Goal: Find specific page/section

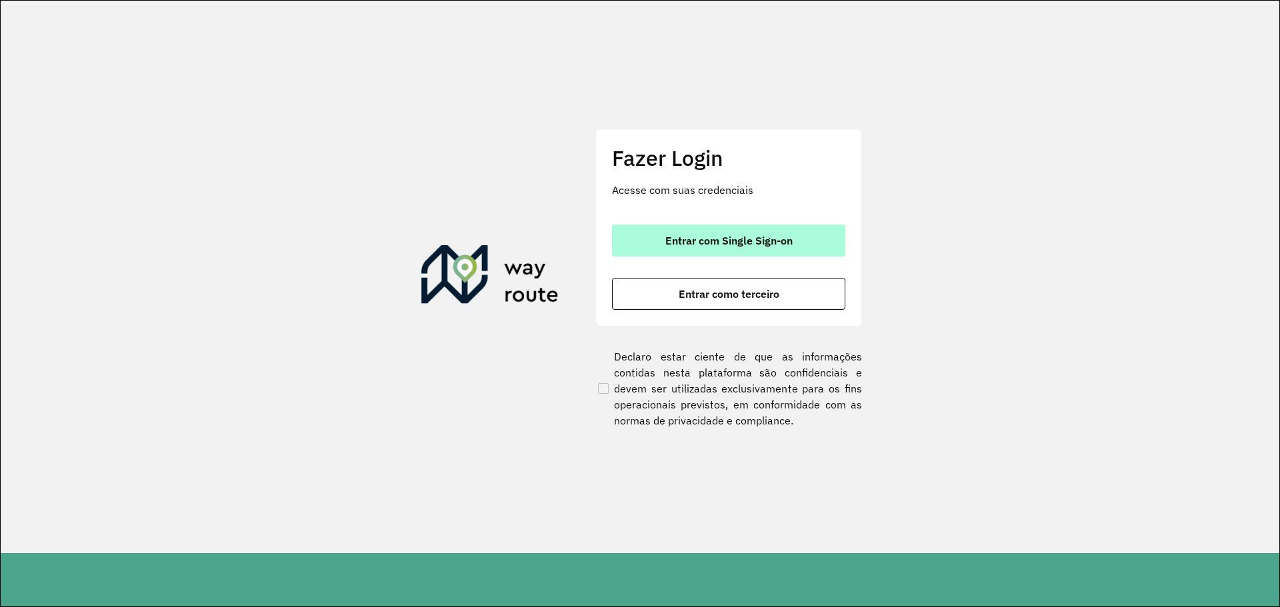
click at [742, 248] on button "Entrar com Single Sign-on" at bounding box center [728, 241] width 233 height 32
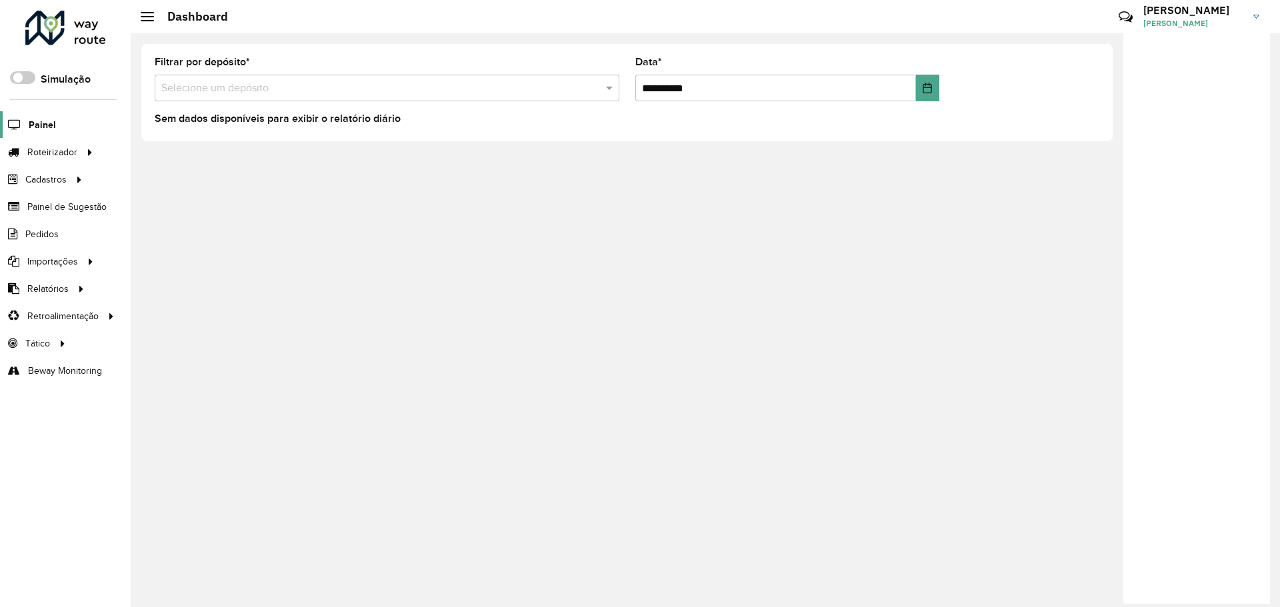
click at [47, 127] on span "Painel" at bounding box center [42, 125] width 27 height 14
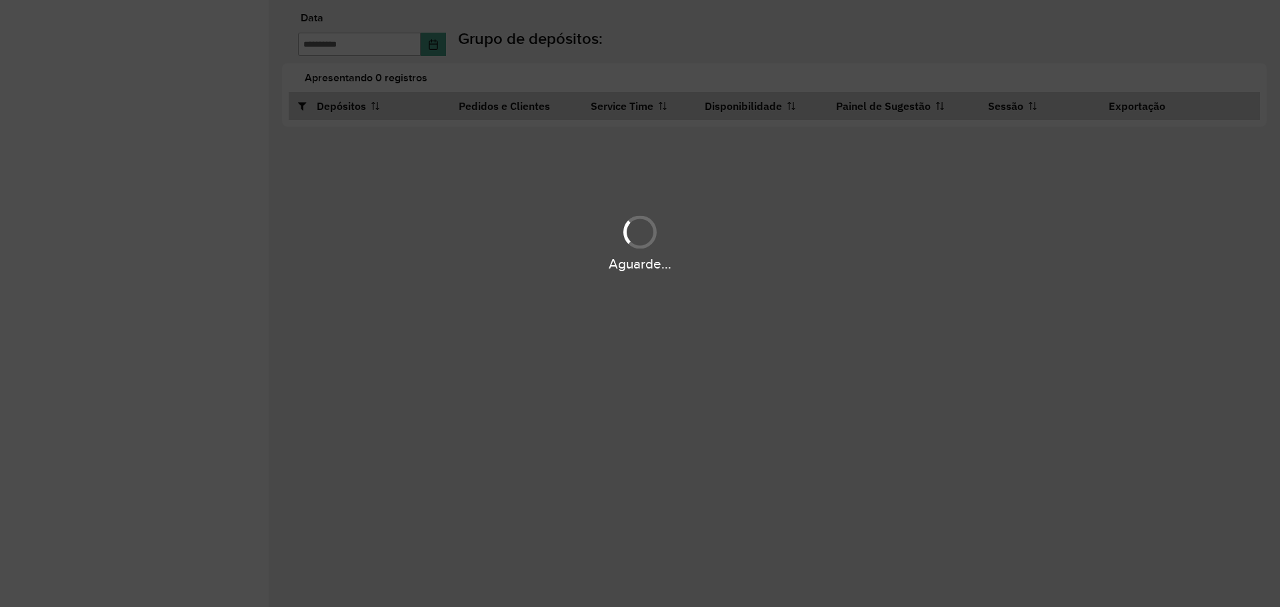
type input "**********"
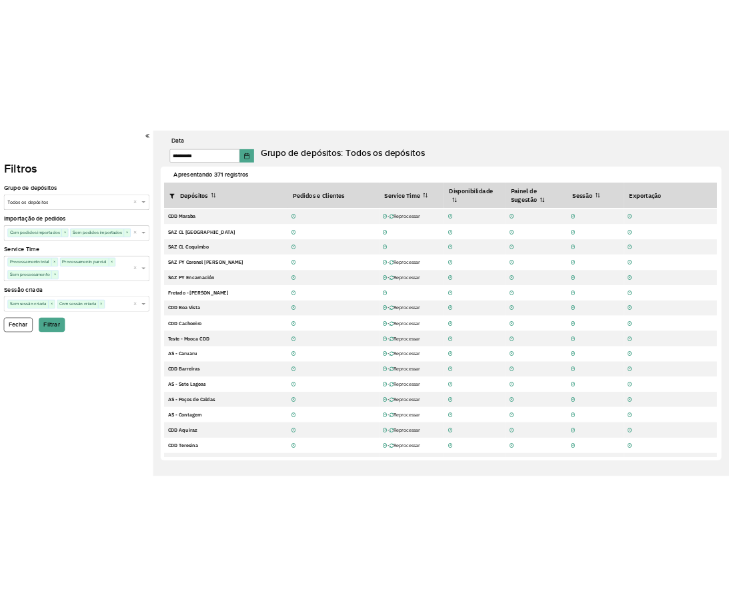
scroll to position [4734, 0]
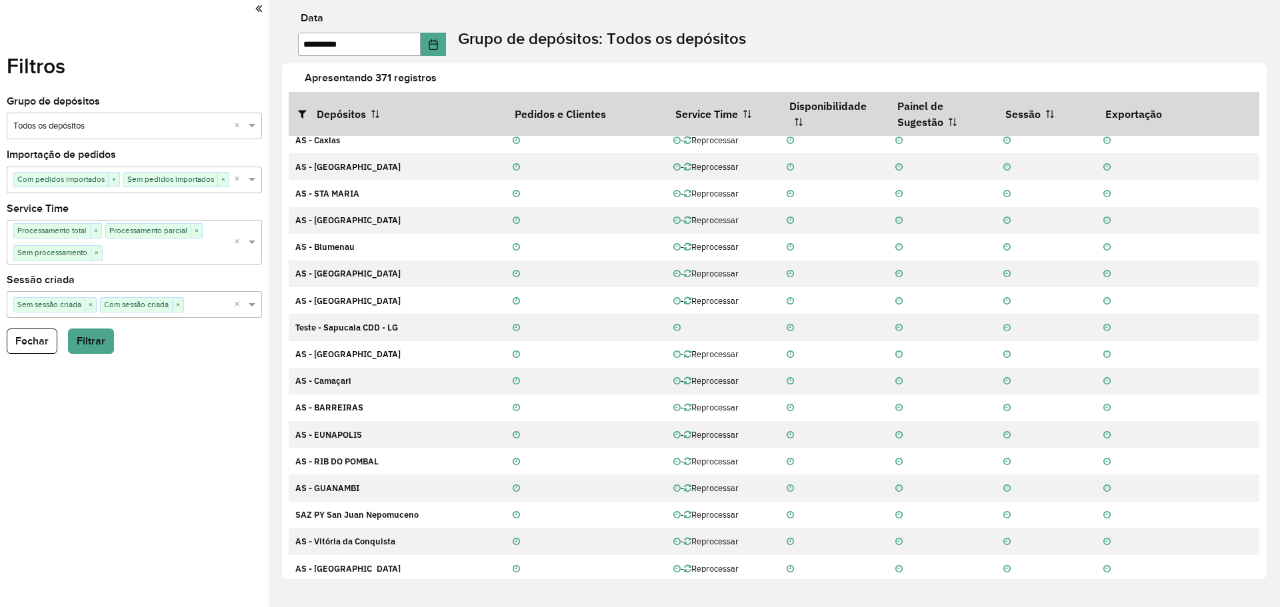
click at [217, 468] on div "Filtros Grupo de depósitos Selecione um grupo × Todos os depósitos × Importação…" at bounding box center [134, 303] width 269 height 607
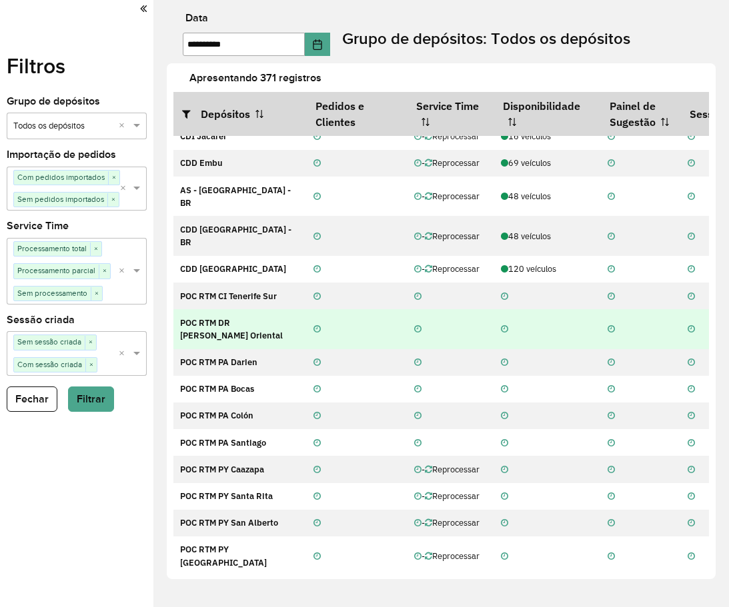
scroll to position [0, 0]
